Goal: Information Seeking & Learning: Check status

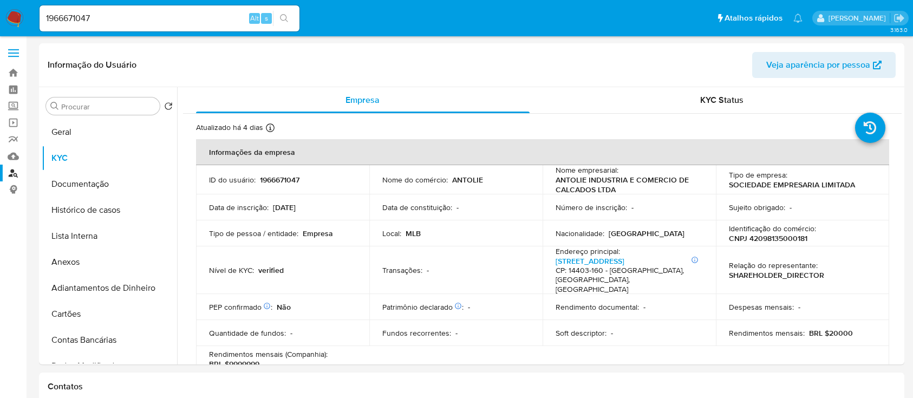
select select "10"
click at [109, 209] on button "Histórico de casos" at bounding box center [105, 210] width 127 height 26
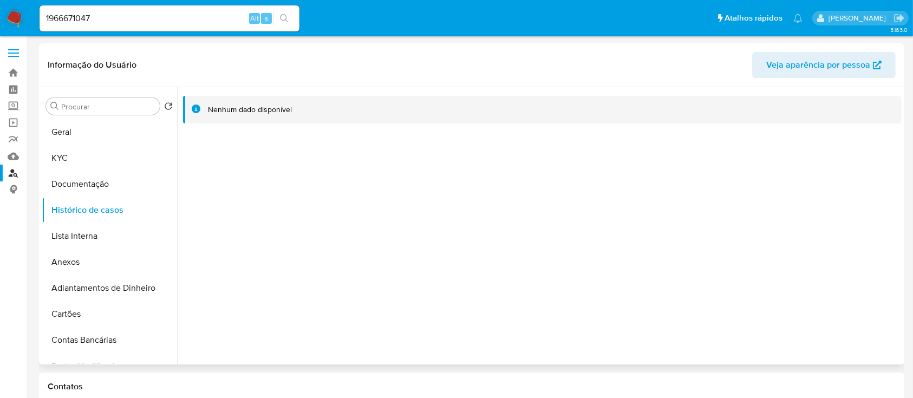
click at [764, 220] on div at bounding box center [539, 225] width 725 height 277
click at [506, 205] on div at bounding box center [539, 225] width 725 height 277
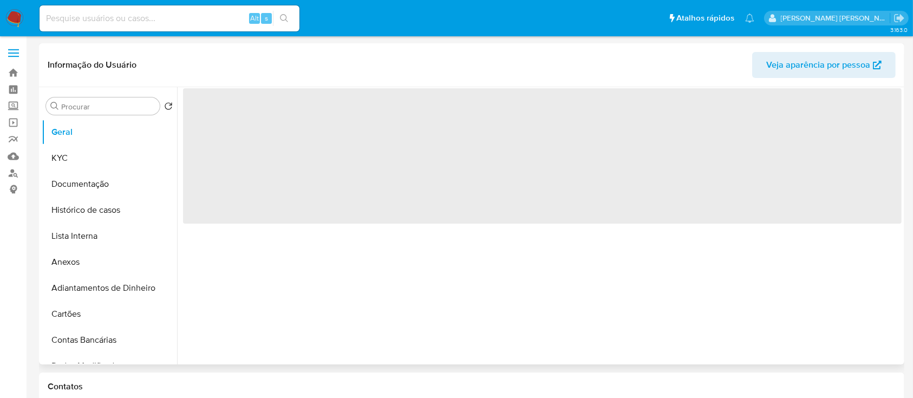
select select "10"
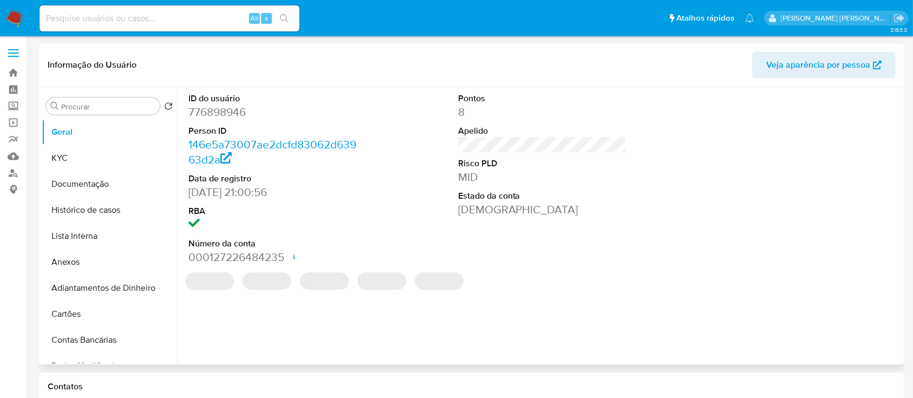
click at [793, 175] on div at bounding box center [812, 178] width 180 height 183
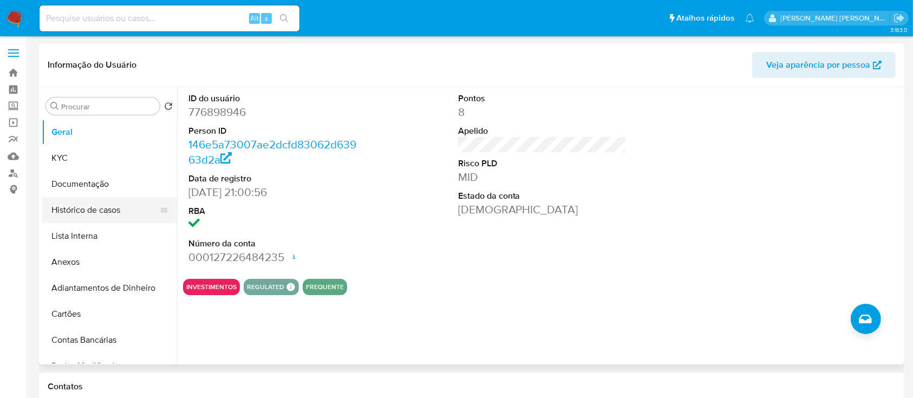
click at [110, 211] on button "Histórico de casos" at bounding box center [105, 210] width 127 height 26
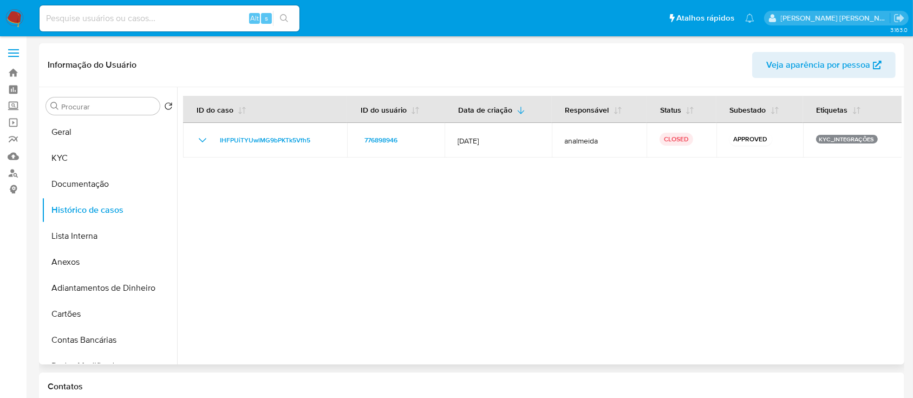
click at [757, 189] on div at bounding box center [539, 225] width 725 height 277
click at [731, 244] on div at bounding box center [539, 225] width 725 height 277
click at [630, 171] on div at bounding box center [539, 225] width 725 height 277
click at [639, 189] on div at bounding box center [539, 225] width 725 height 277
click at [628, 203] on div at bounding box center [539, 225] width 725 height 277
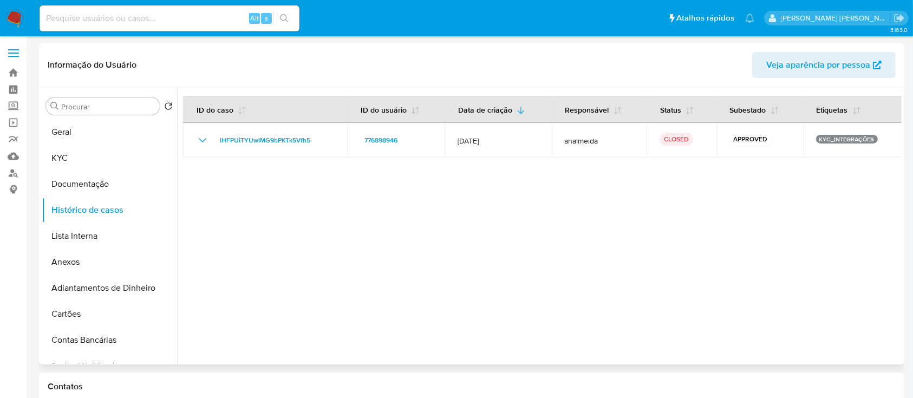
click at [749, 273] on div at bounding box center [539, 225] width 725 height 277
